Goal: Obtain resource: Download file/media

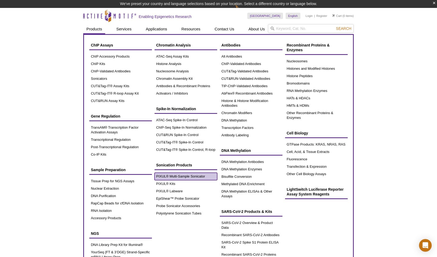
click at [186, 177] on link "PIXUL® Multi-Sample Sonicator" at bounding box center [185, 176] width 63 height 7
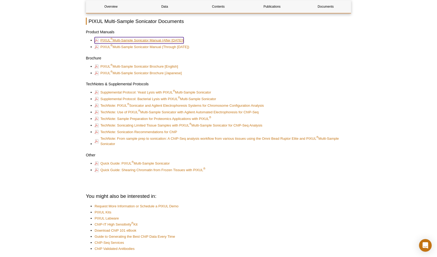
scroll to position [1368, 0]
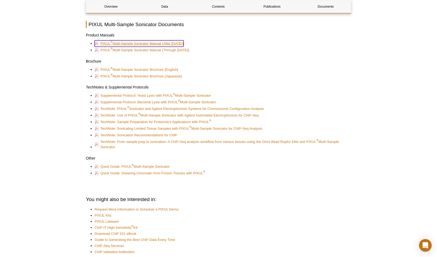
click at [150, 41] on link "PIXUL ® Multi-Sample Sonicator Manual (After [DATE])" at bounding box center [139, 43] width 89 height 6
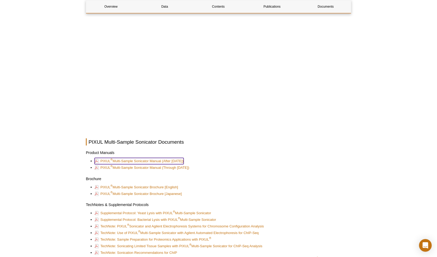
scroll to position [1294, 0]
